Goal: Task Accomplishment & Management: Use online tool/utility

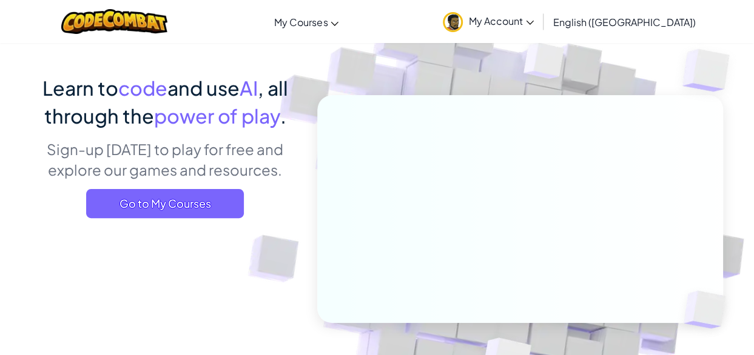
scroll to position [92, 0]
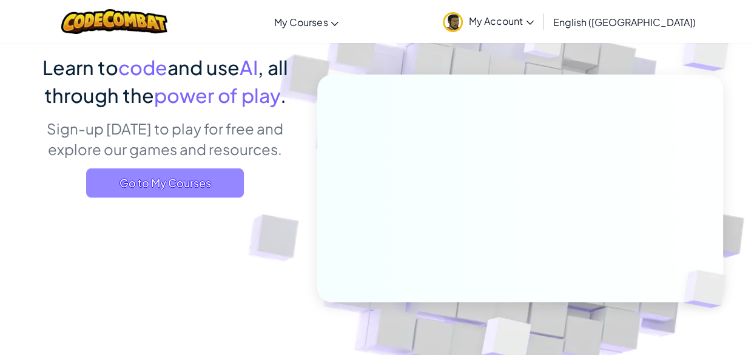
click at [224, 178] on span "Go to My Courses" at bounding box center [165, 183] width 158 height 29
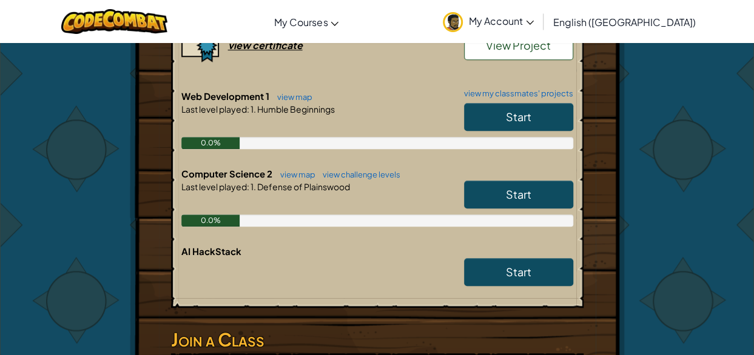
scroll to position [421, 0]
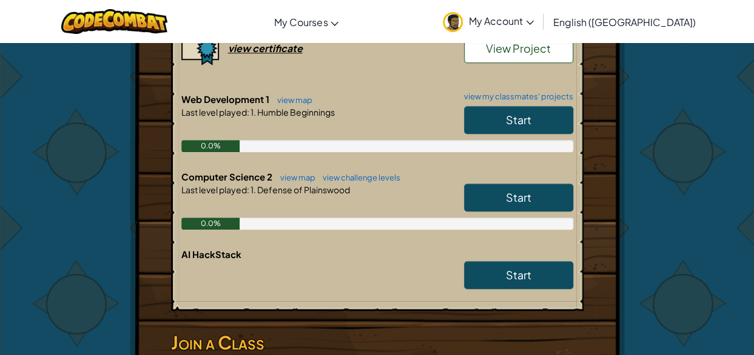
click at [532, 190] on link "Start" at bounding box center [518, 198] width 109 height 28
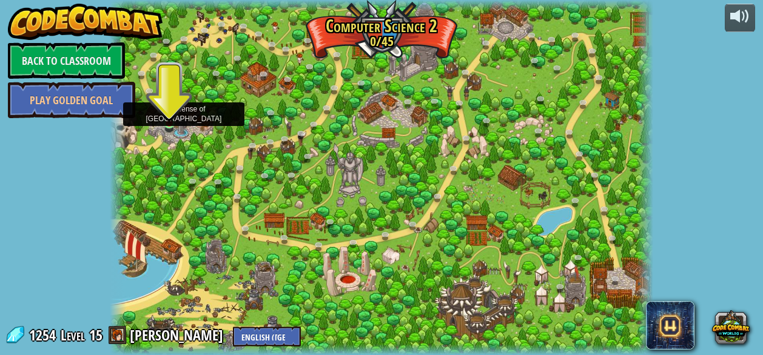
click at [170, 122] on img at bounding box center [169, 110] width 12 height 29
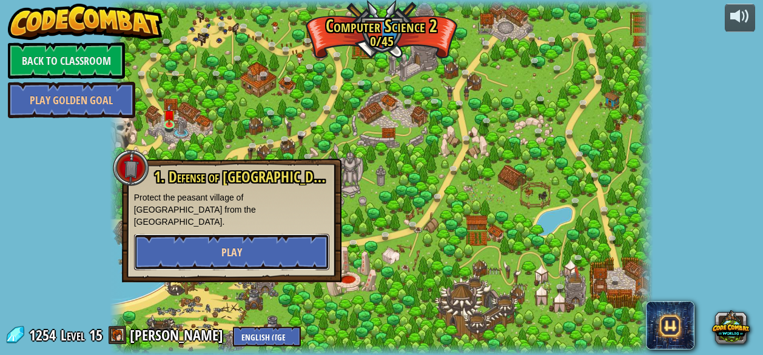
click at [252, 234] on button "Play" at bounding box center [231, 252] width 195 height 36
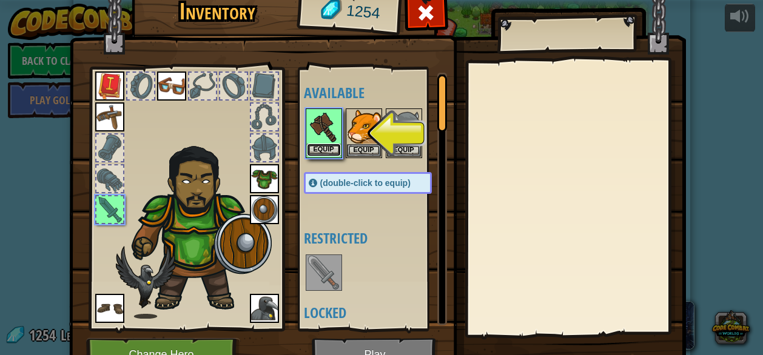
click at [319, 145] on button "Equip" at bounding box center [324, 150] width 34 height 13
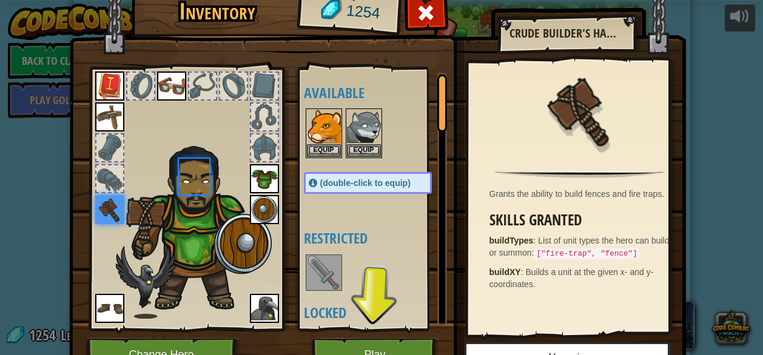
click at [319, 1] on body "powered by Back to Classroom Play Golden Goal 8. Picnic Buster (Locked) Protect…" at bounding box center [381, 0] width 763 height 1
click at [406, 340] on button "Play" at bounding box center [375, 354] width 127 height 33
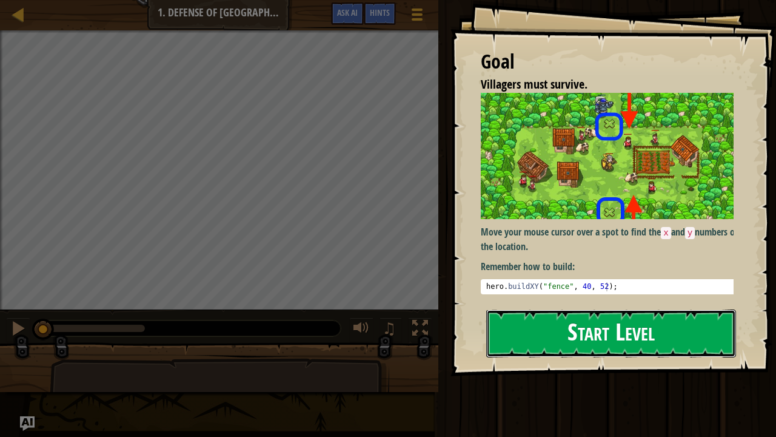
click at [634, 339] on button "Start Level" at bounding box center [611, 333] width 250 height 48
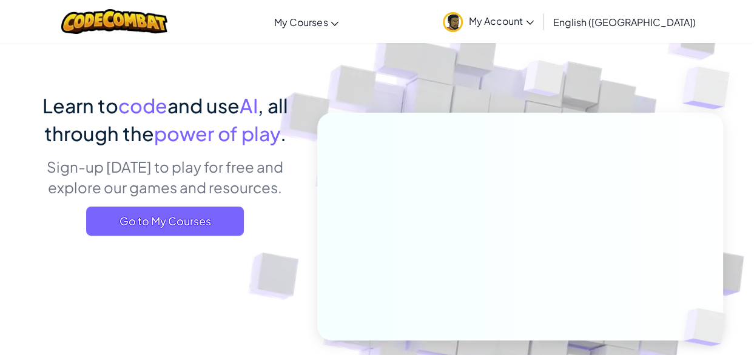
scroll to position [67, 0]
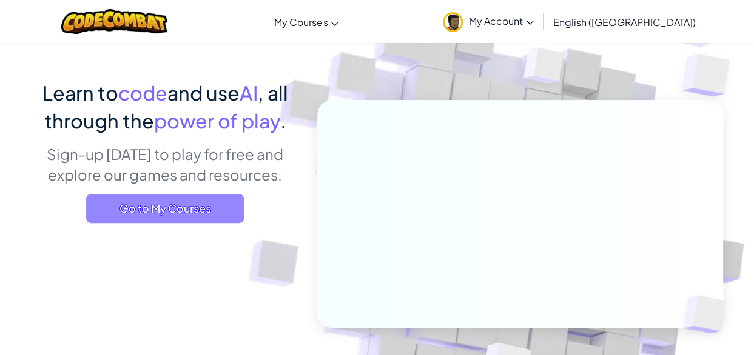
click at [222, 212] on span "Go to My Courses" at bounding box center [165, 208] width 158 height 29
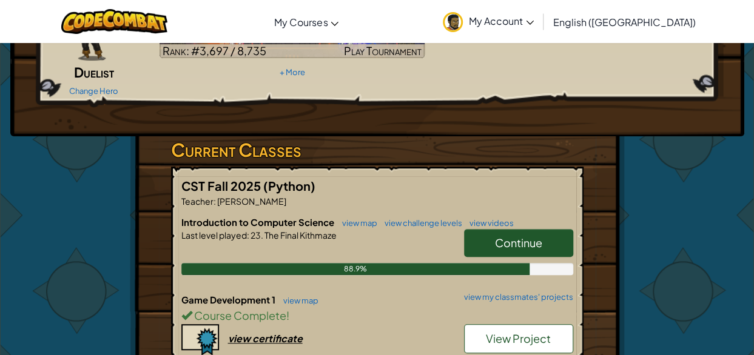
scroll to position [137, 0]
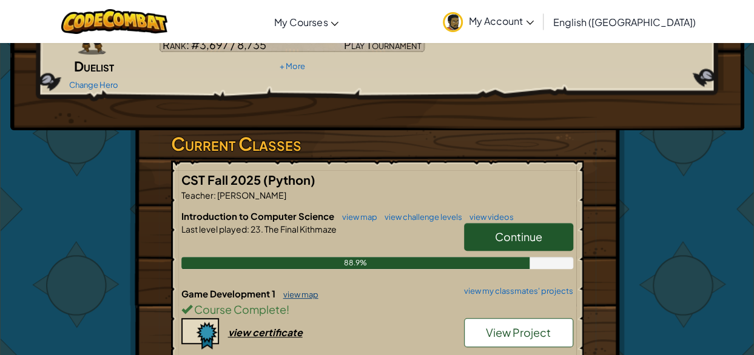
click at [299, 294] on link "view map" at bounding box center [297, 295] width 41 height 10
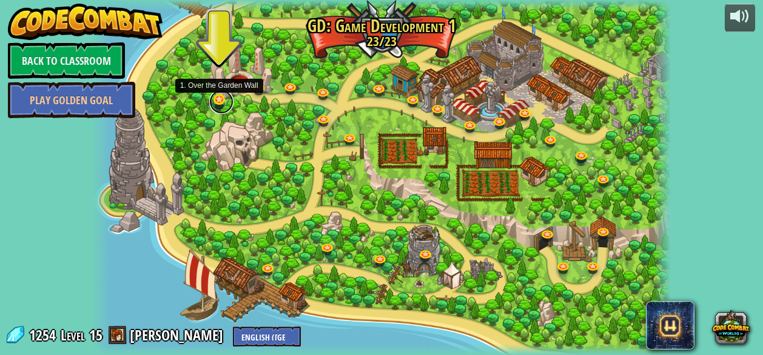
click at [215, 100] on link at bounding box center [221, 102] width 24 height 24
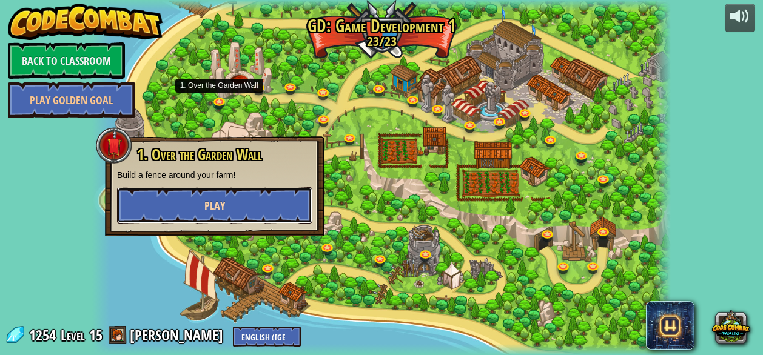
click at [255, 198] on button "Play" at bounding box center [214, 205] width 195 height 36
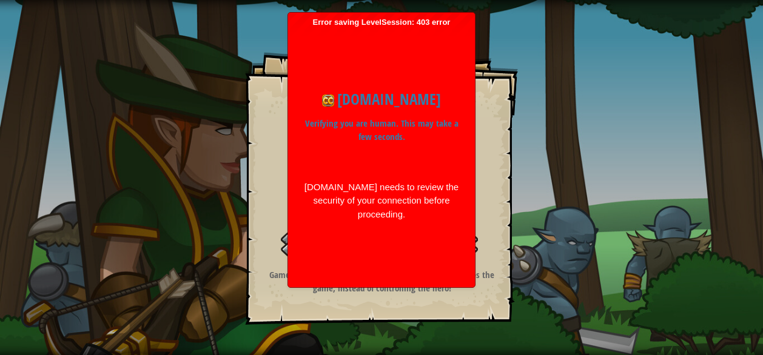
click at [378, 121] on p "Verifying you are human. This may take a few seconds." at bounding box center [381, 130] width 156 height 27
